Goal: Find specific page/section: Find specific page/section

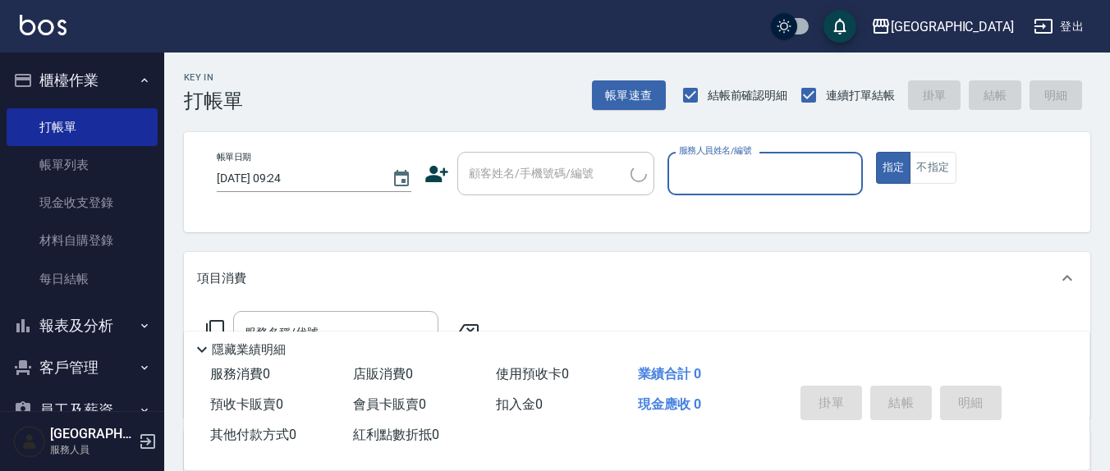
scroll to position [124, 0]
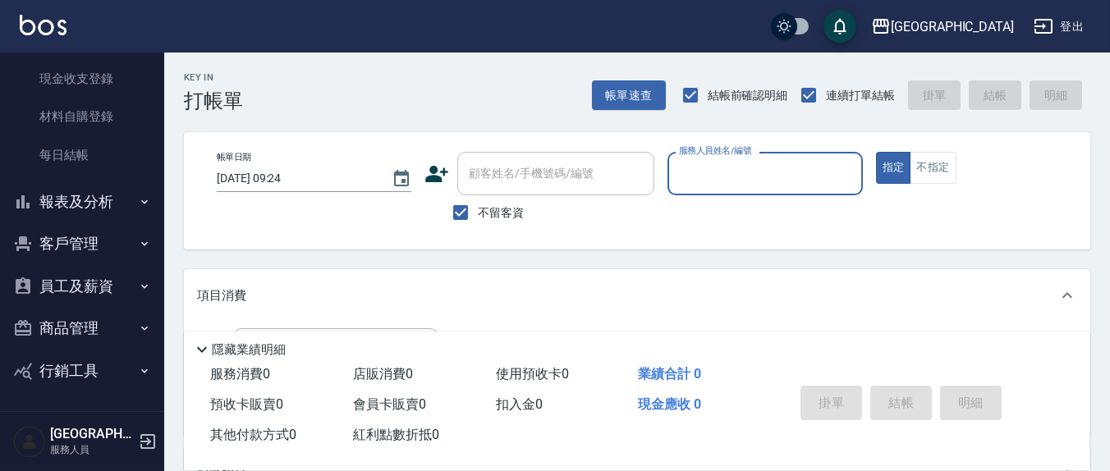
drag, startPoint x: 75, startPoint y: 200, endPoint x: 81, endPoint y: 213, distance: 14.7
click at [76, 201] on button "報表及分析" at bounding box center [82, 202] width 151 height 43
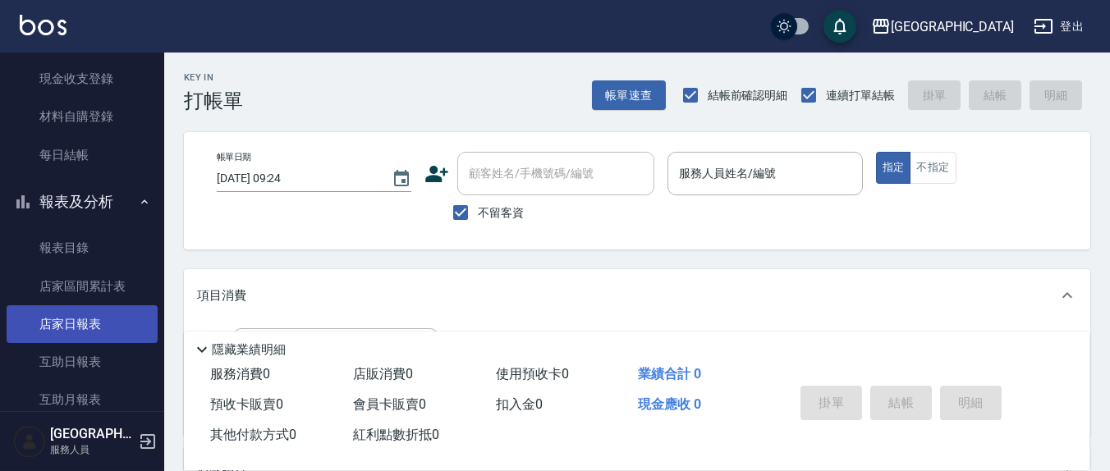
click at [112, 330] on link "店家日報表" at bounding box center [82, 324] width 151 height 38
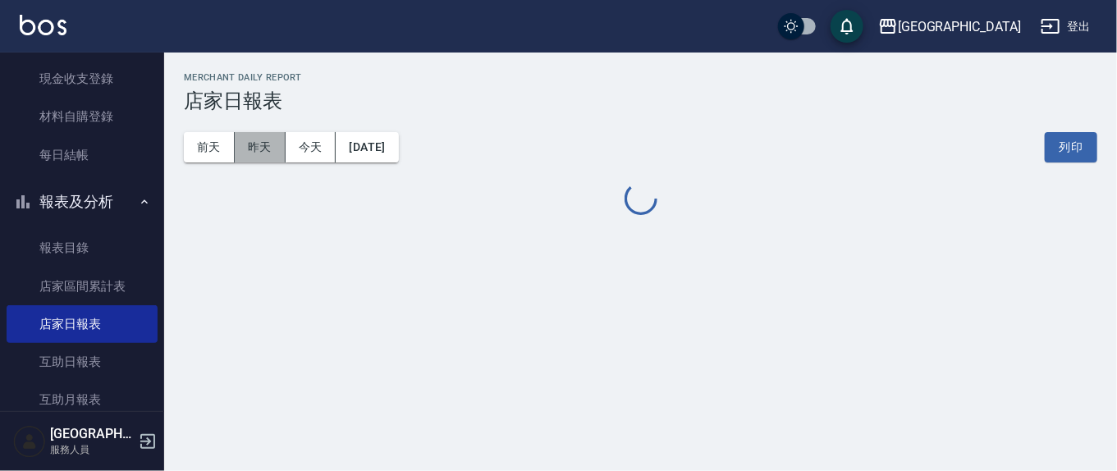
click at [250, 144] on button "昨天" at bounding box center [260, 147] width 51 height 30
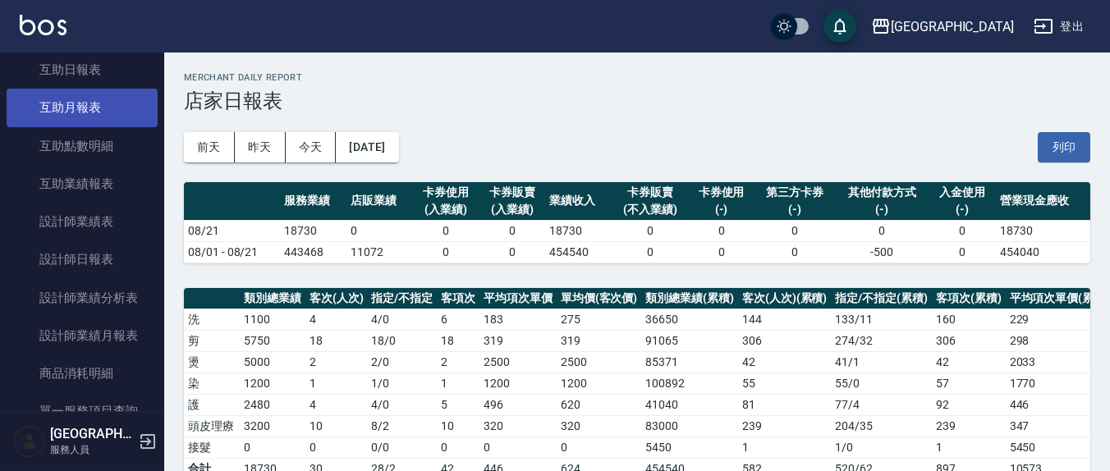
scroll to position [466, 0]
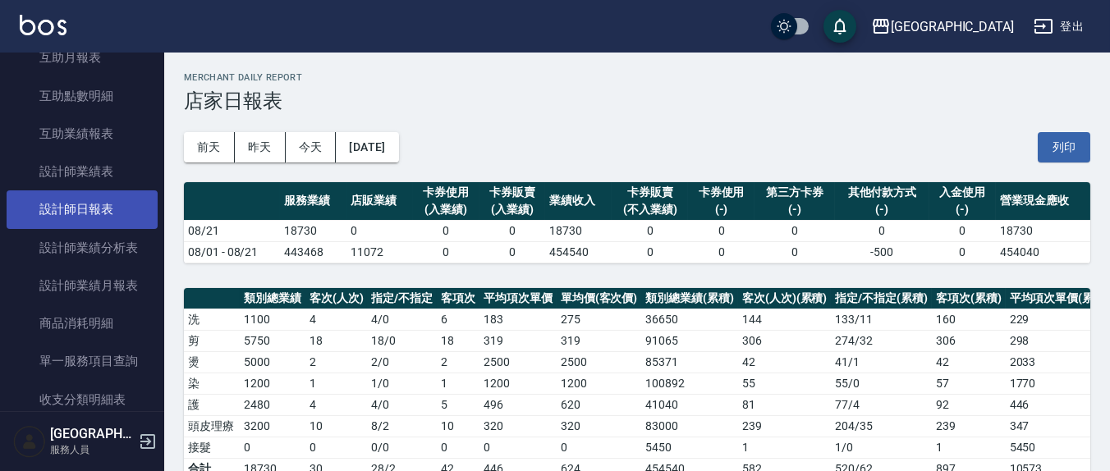
click at [103, 212] on link "設計師日報表" at bounding box center [82, 209] width 151 height 38
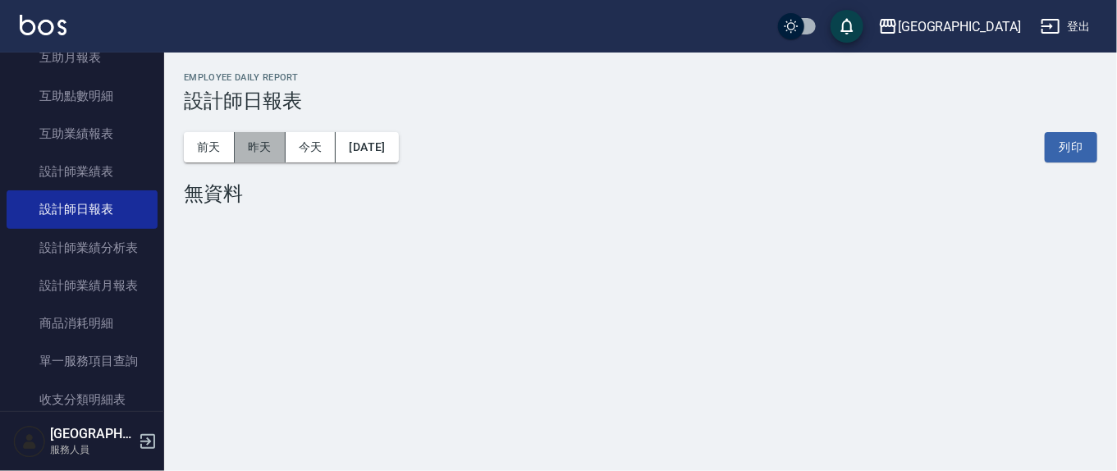
click at [245, 140] on button "昨天" at bounding box center [260, 147] width 51 height 30
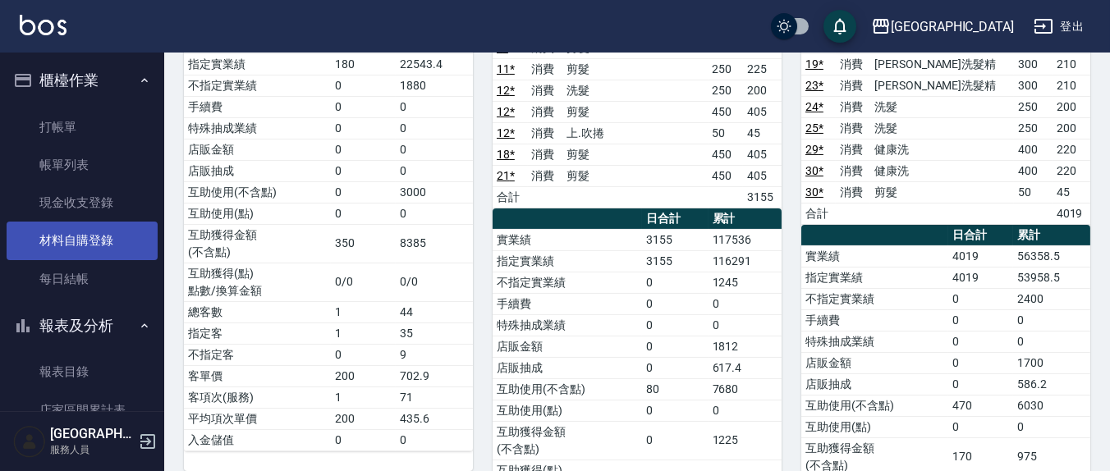
scroll to position [342, 0]
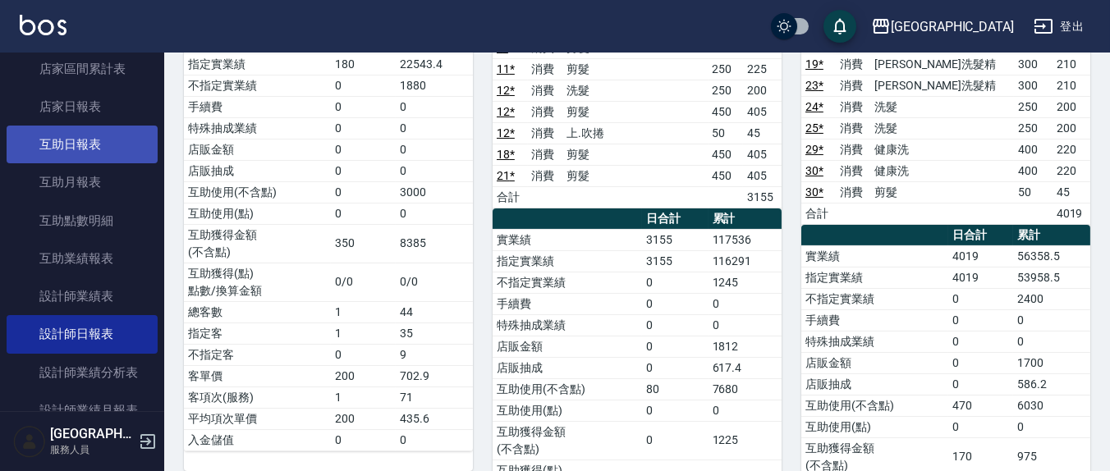
click at [89, 151] on link "互助日報表" at bounding box center [82, 145] width 151 height 38
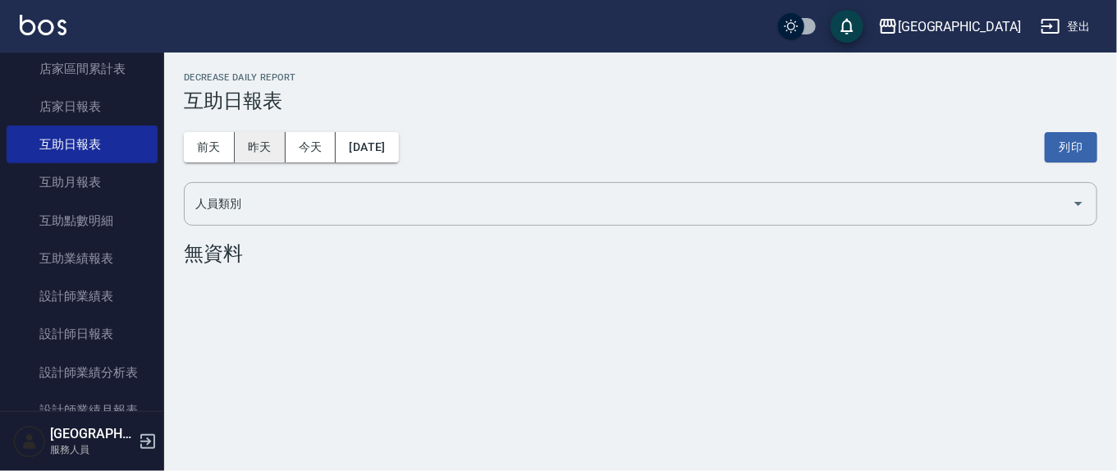
click at [247, 149] on button "昨天" at bounding box center [260, 147] width 51 height 30
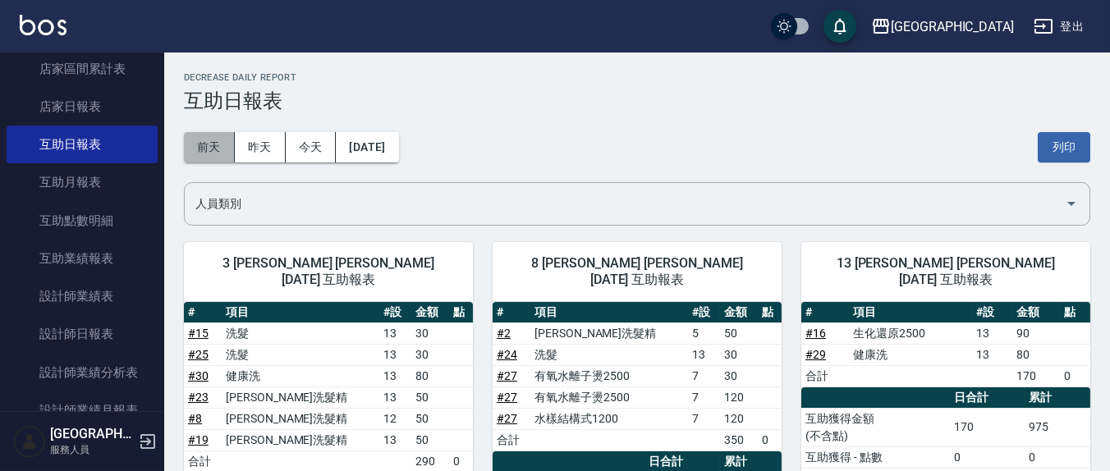
click at [202, 149] on button "前天" at bounding box center [209, 147] width 51 height 30
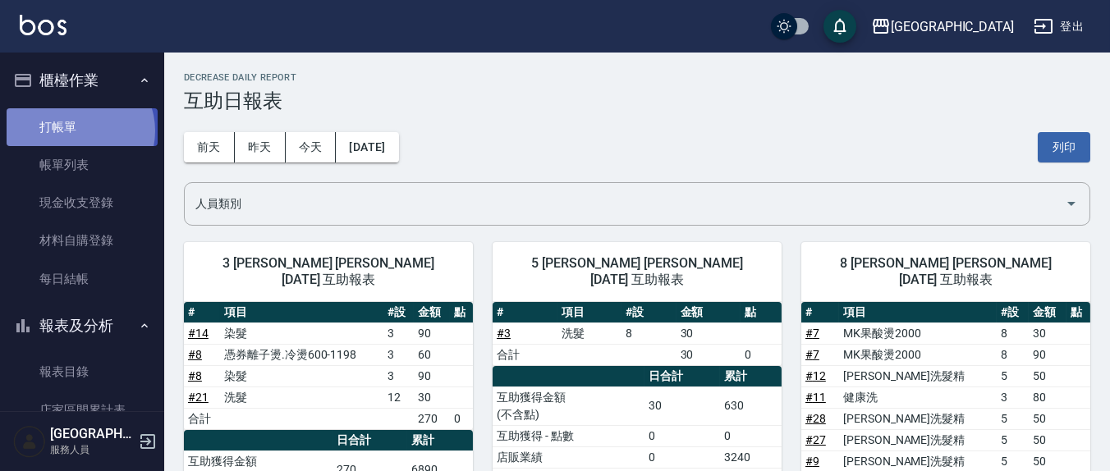
click at [76, 131] on link "打帳單" at bounding box center [82, 127] width 151 height 38
